Goal: Task Accomplishment & Management: Manage account settings

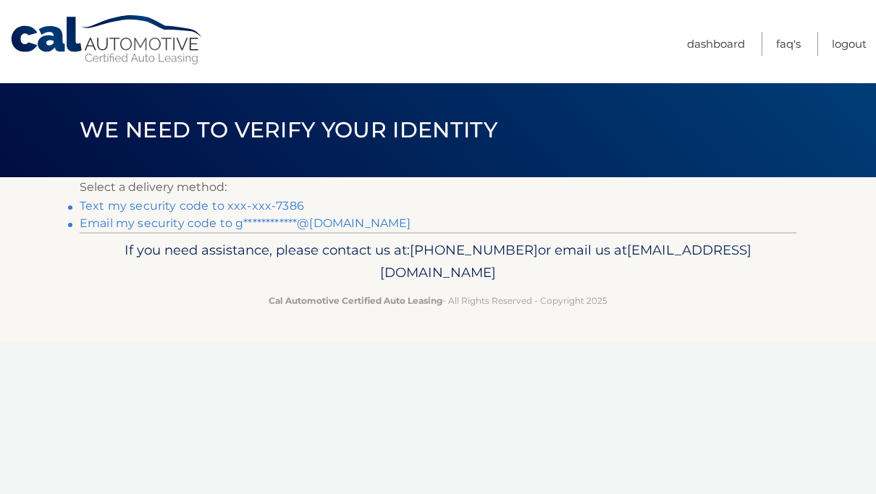
click at [274, 203] on link "Text my security code to xxx-xxx-7386" at bounding box center [192, 206] width 224 height 14
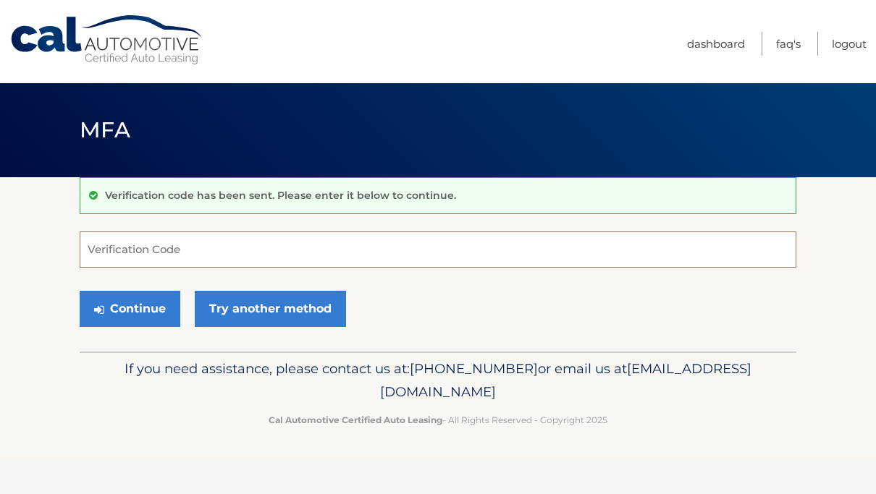
click at [246, 248] on input "Verification Code" at bounding box center [438, 250] width 717 height 36
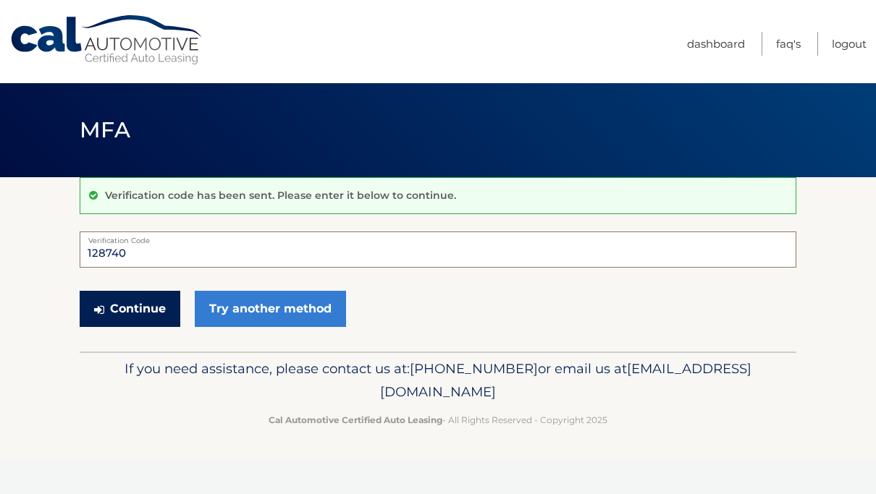
type input "128740"
click at [145, 316] on button "Continue" at bounding box center [130, 309] width 101 height 36
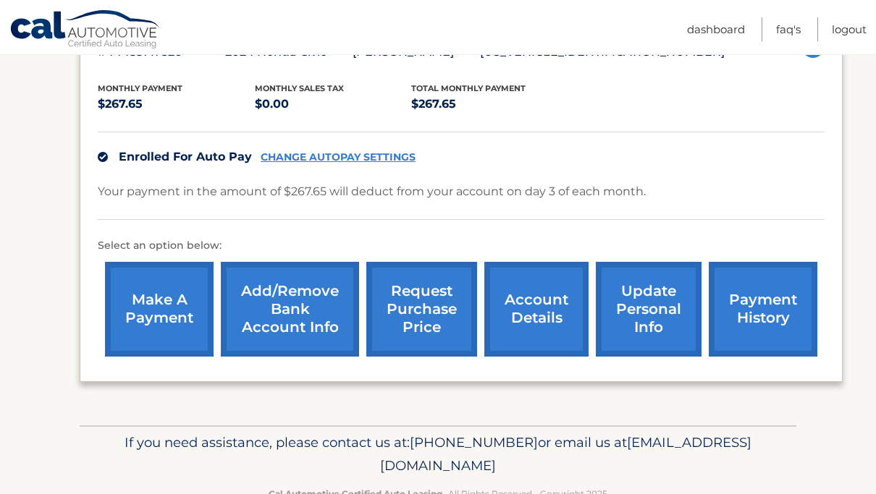
scroll to position [289, 0]
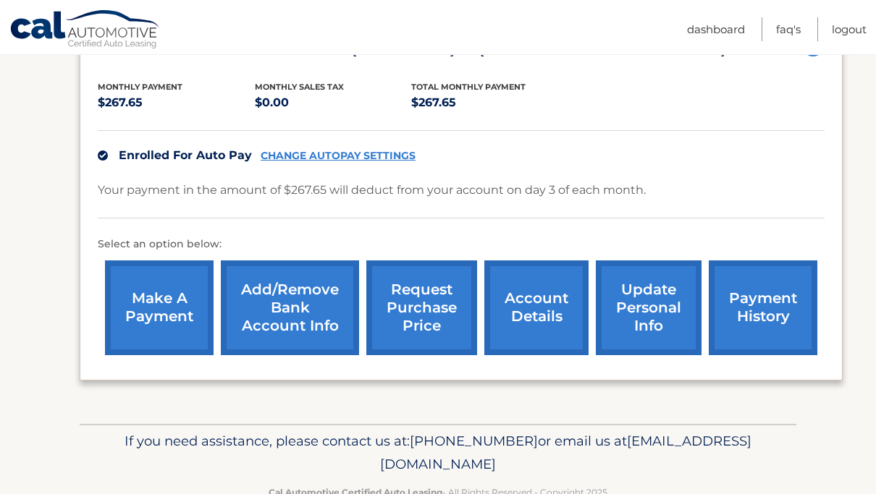
click at [659, 323] on link "update personal info" at bounding box center [649, 308] width 106 height 95
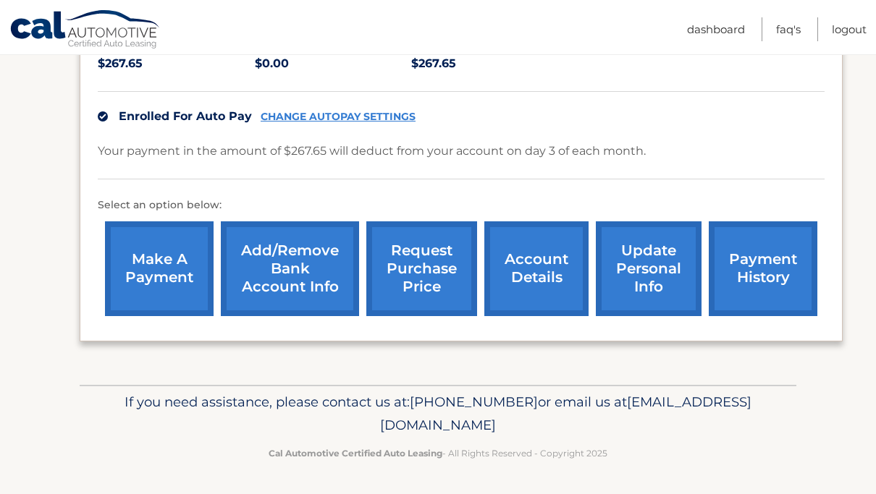
click at [557, 287] on link "account details" at bounding box center [536, 268] width 104 height 95
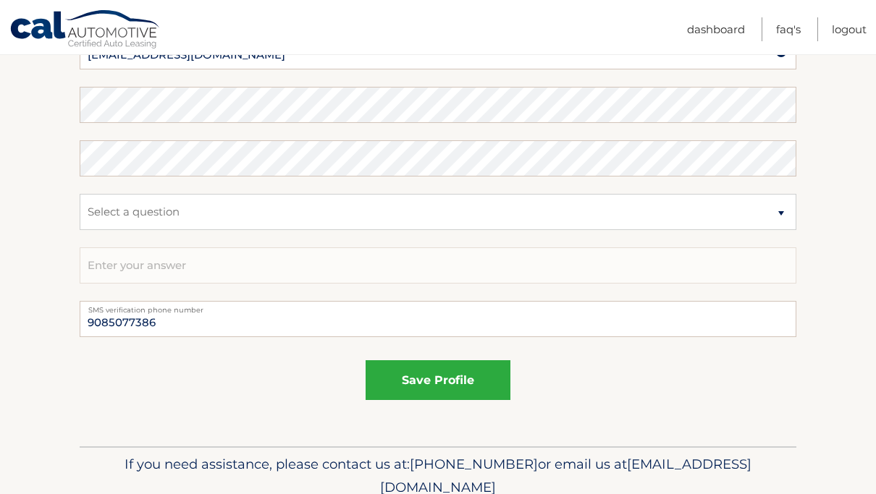
scroll to position [818, 0]
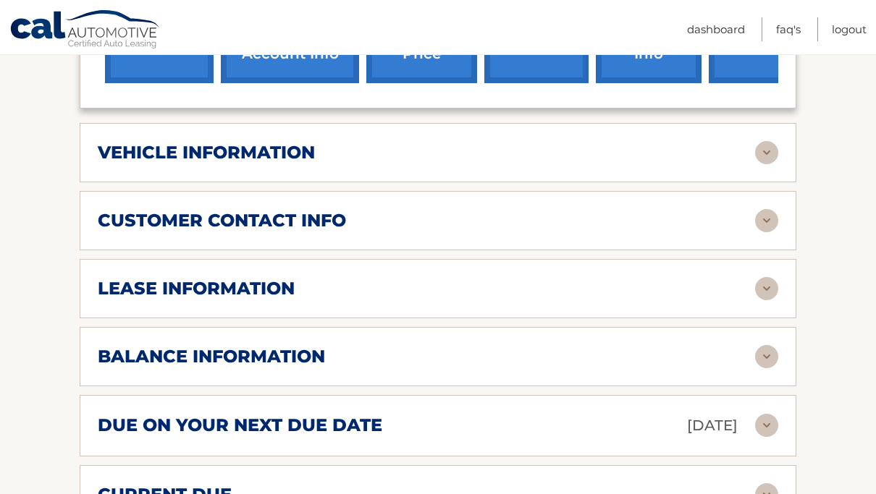
scroll to position [604, 0]
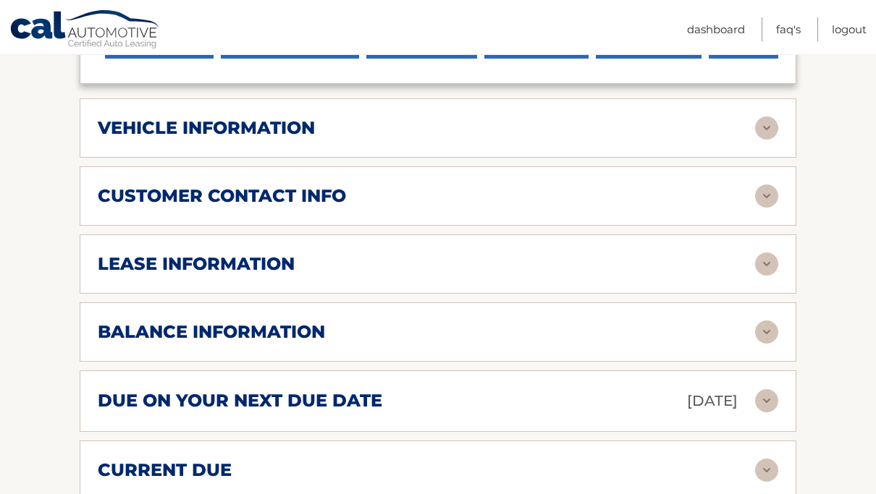
click at [502, 194] on div "customer contact info" at bounding box center [426, 196] width 657 height 22
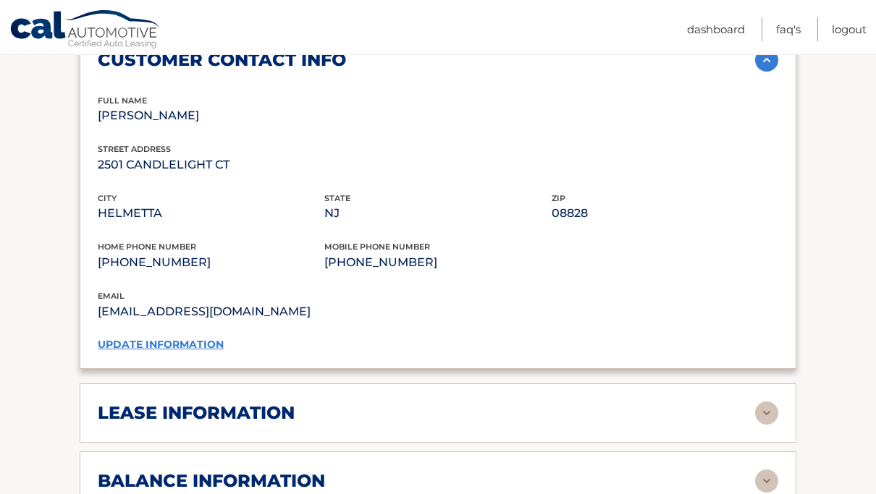
scroll to position [774, 0]
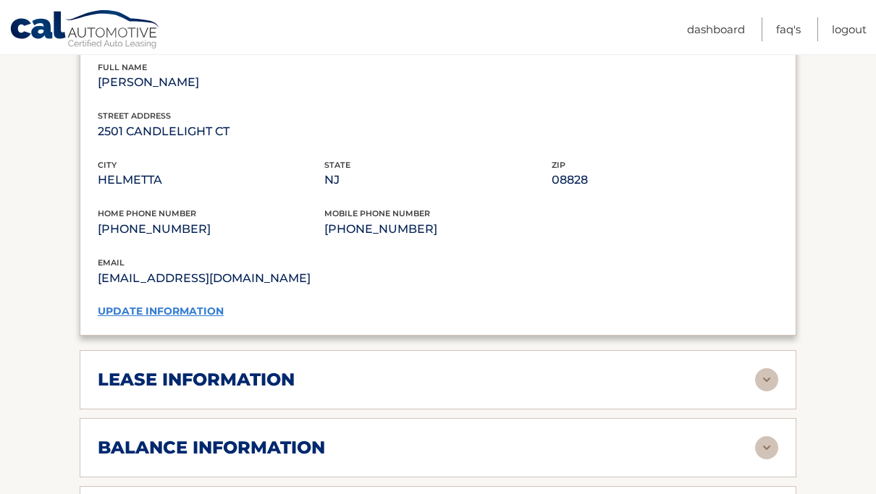
click at [212, 309] on link "update information" at bounding box center [161, 311] width 126 height 13
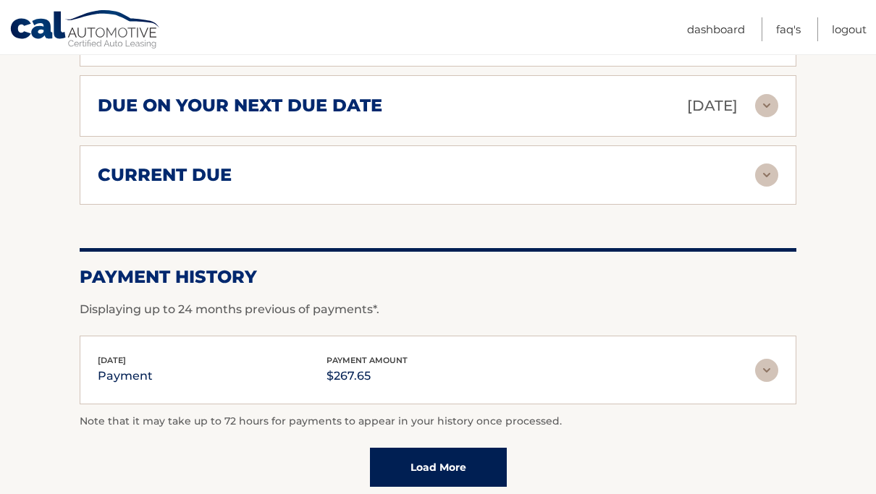
scroll to position [962, 0]
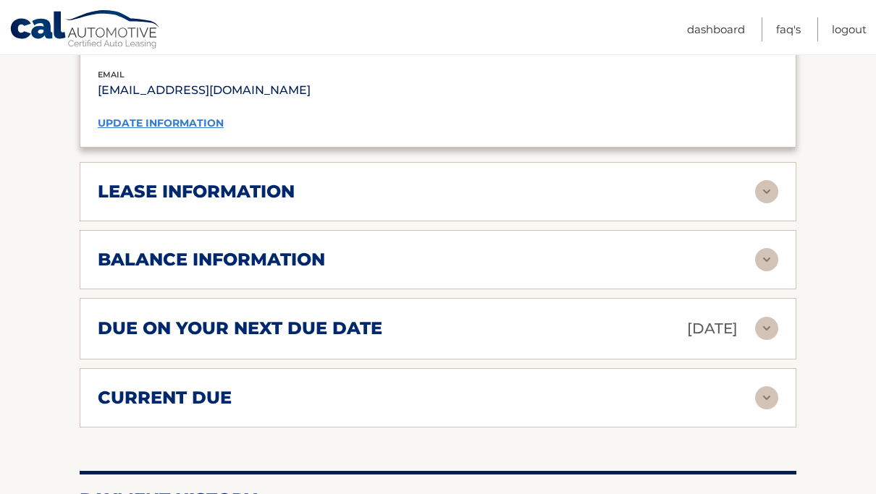
click at [347, 184] on div "lease information" at bounding box center [426, 192] width 657 height 22
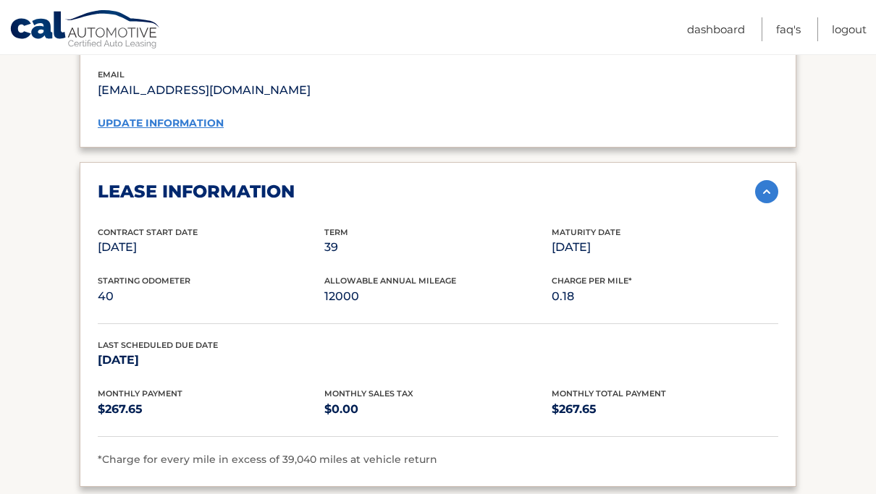
click at [383, 186] on div "lease information" at bounding box center [426, 192] width 657 height 22
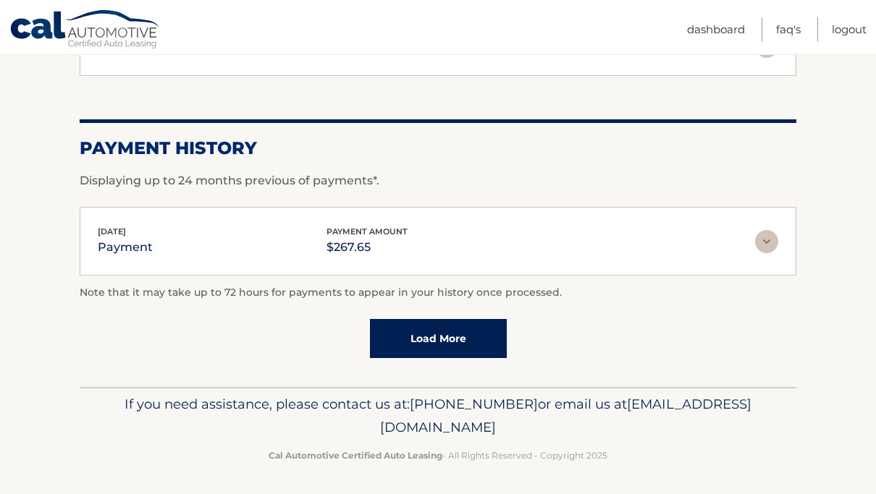
scroll to position [0, 0]
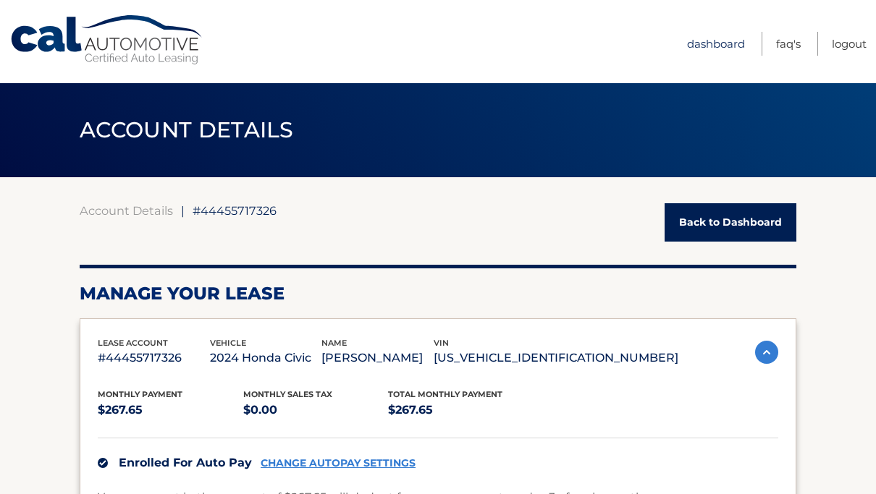
click at [725, 44] on link "Dashboard" at bounding box center [716, 44] width 58 height 24
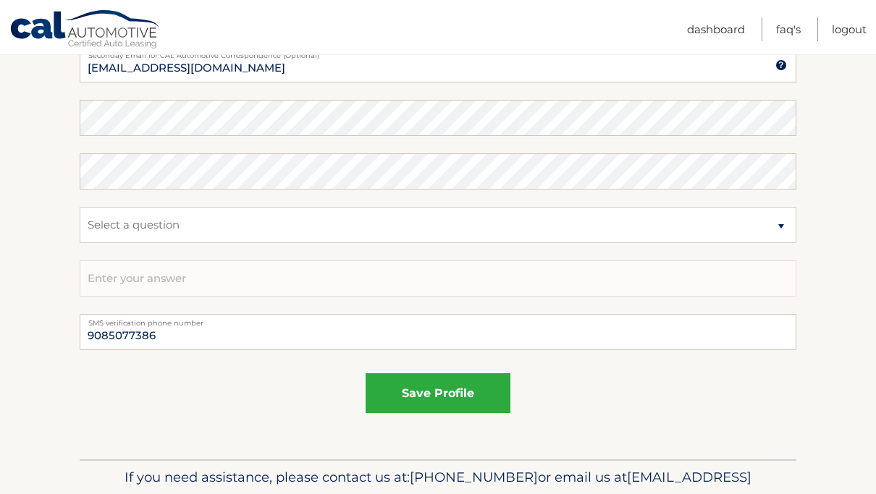
scroll to position [847, 0]
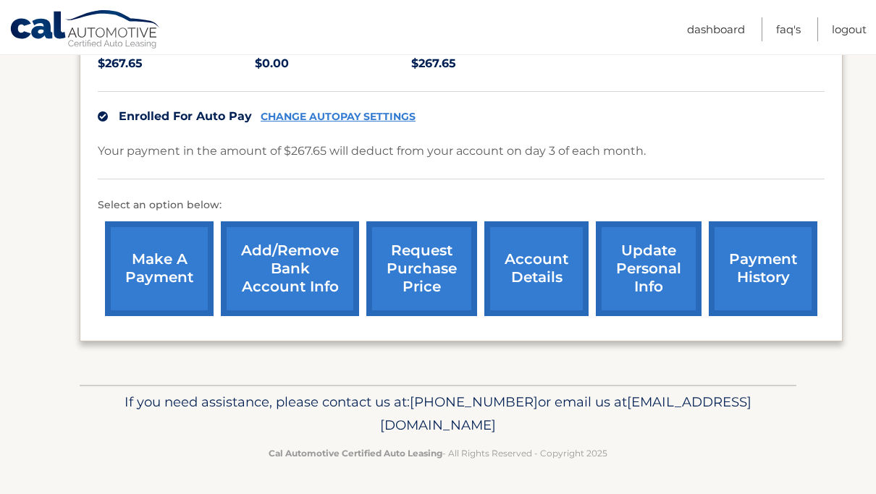
scroll to position [328, 0]
drag, startPoint x: 574, startPoint y: 426, endPoint x: 311, endPoint y: 425, distance: 262.7
click at [311, 425] on p "If you need assistance, please contact us at: [PHONE_NUMBER] or email us at [EM…" at bounding box center [438, 414] width 698 height 46
copy span "[EMAIL_ADDRESS][DOMAIN_NAME]"
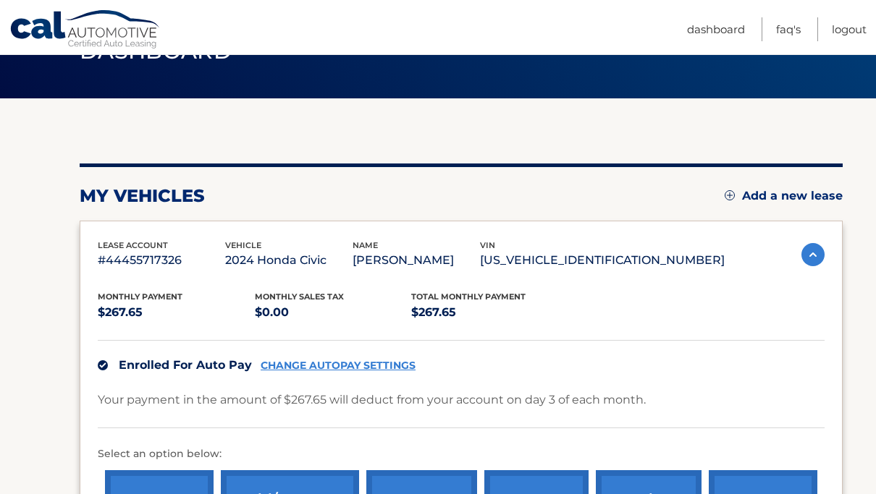
scroll to position [80, 0]
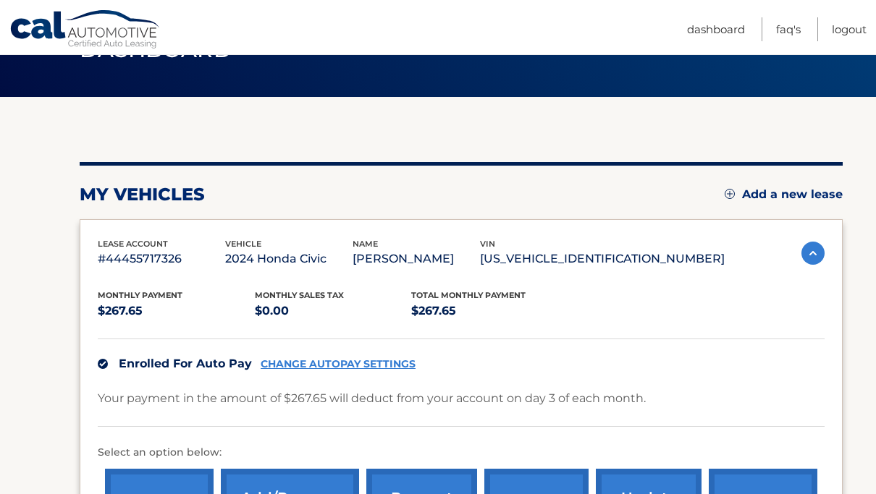
drag, startPoint x: 185, startPoint y: 248, endPoint x: 93, endPoint y: 248, distance: 92.6
click at [93, 248] on div "lease account #44455717326 vehicle 2024 Honda Civic name [PERSON_NAME] vin [US_…" at bounding box center [461, 404] width 763 height 370
click at [161, 258] on p "#44455717326" at bounding box center [161, 259] width 127 height 20
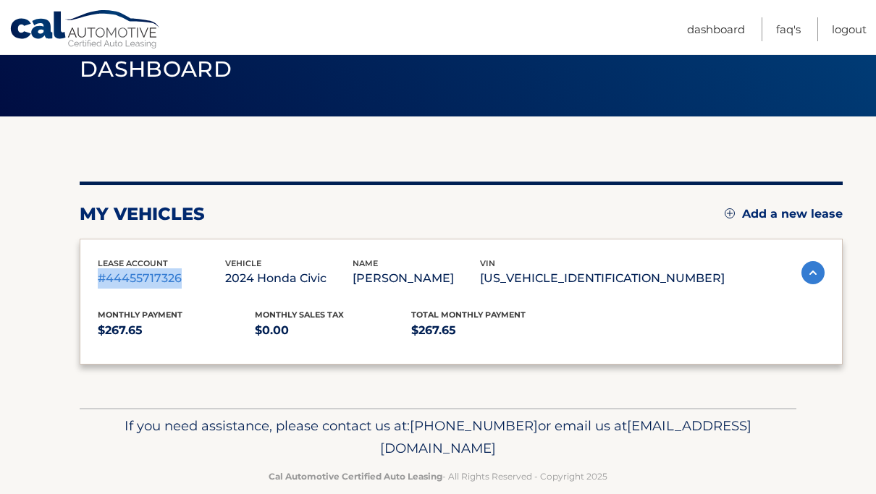
click at [161, 258] on div "lease account #44455717326" at bounding box center [161, 273] width 127 height 33
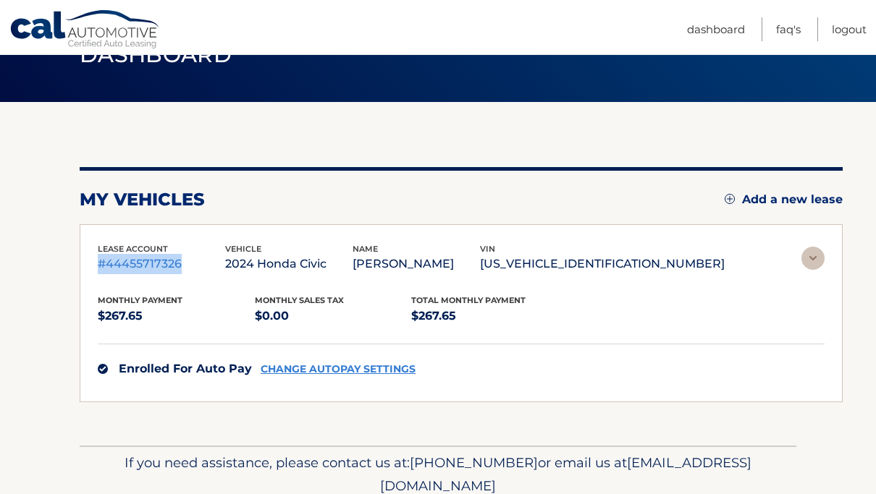
copy div "#44455717326"
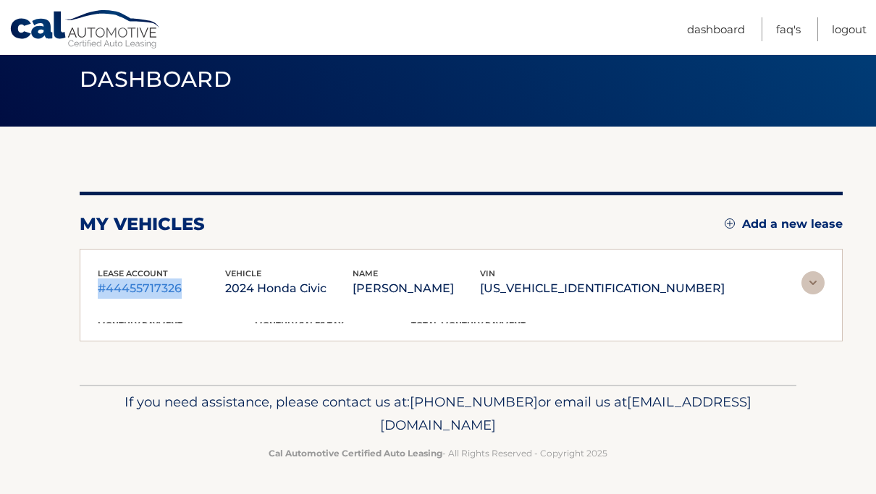
scroll to position [26, 0]
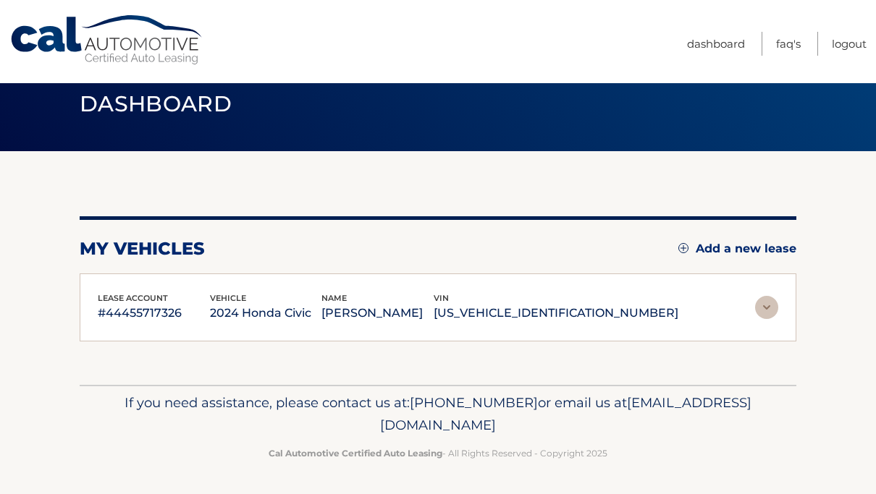
click at [637, 342] on div "my vehicles Add a new lease lease account #44455717326 vehicle 2024 Honda Civic…" at bounding box center [438, 268] width 717 height 234
